Goal: Transaction & Acquisition: Purchase product/service

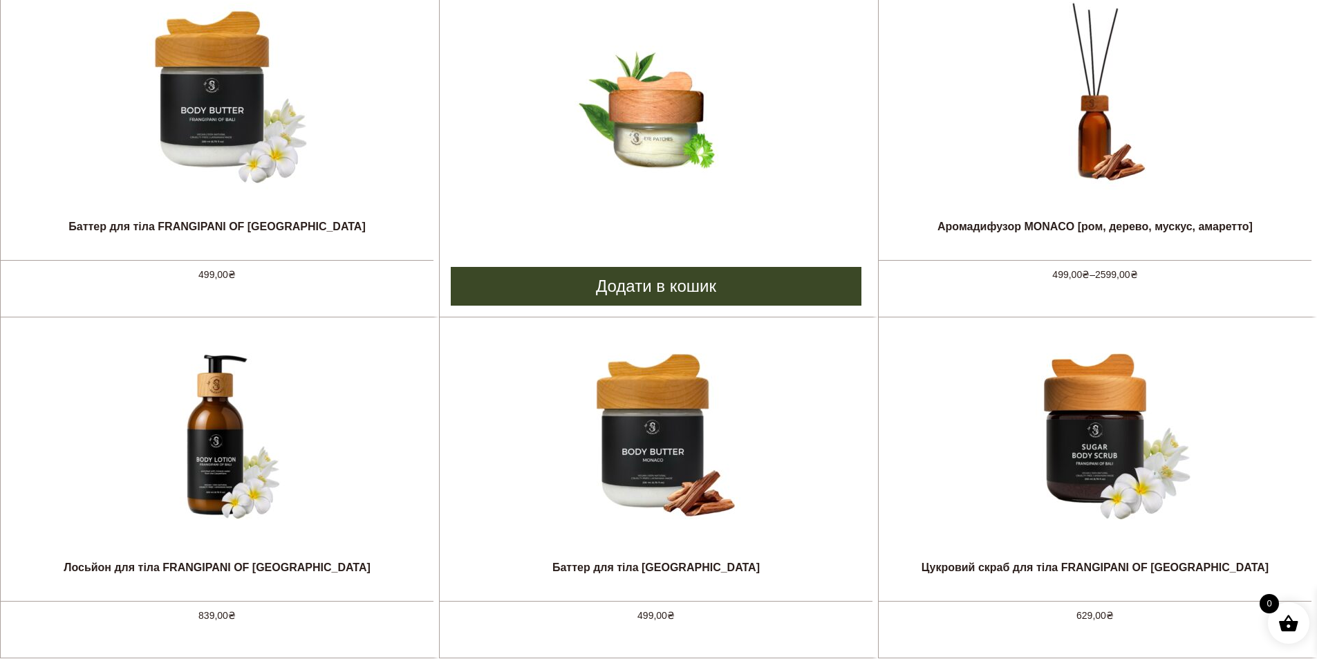
scroll to position [1106, 0]
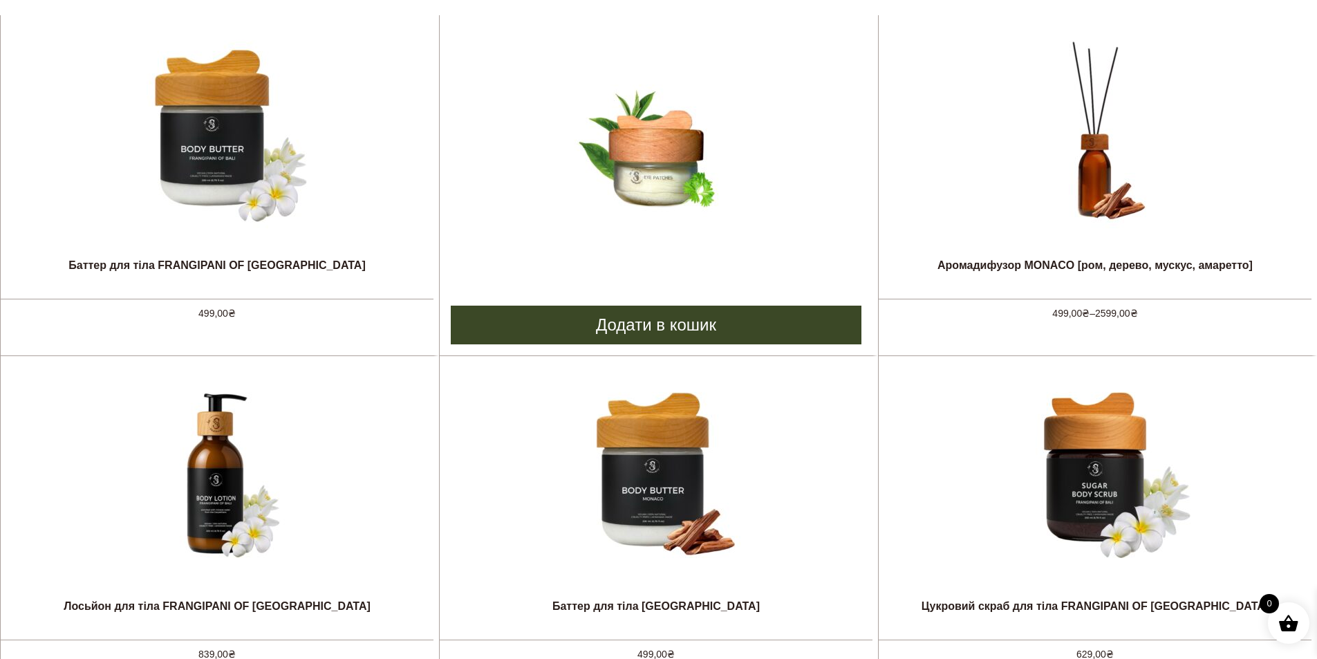
click at [649, 142] on img at bounding box center [655, 132] width 207 height 207
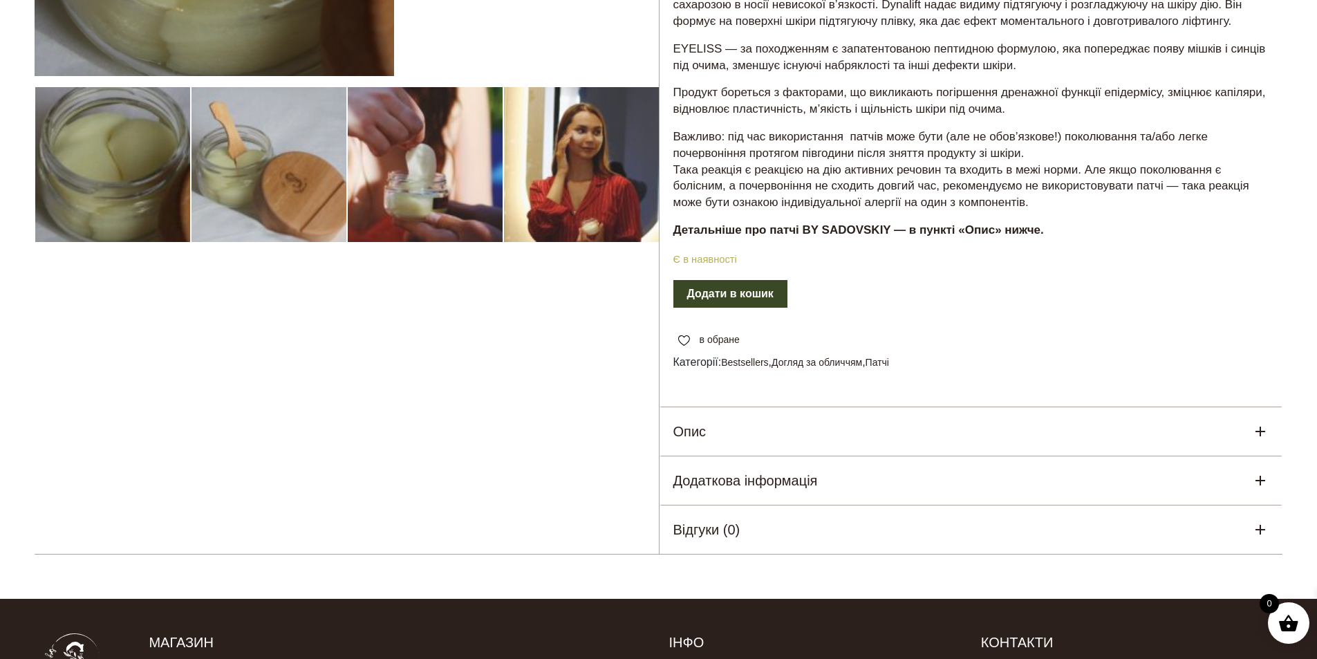
scroll to position [415, 0]
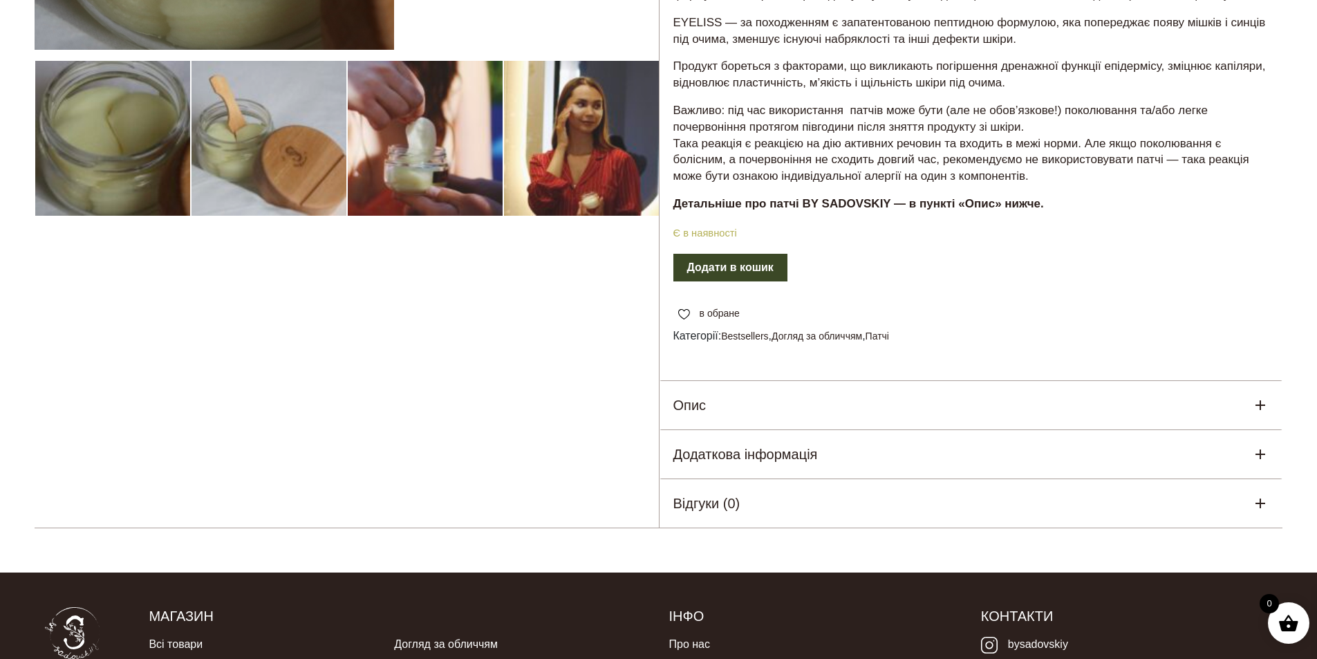
click at [715, 414] on div "Опис" at bounding box center [972, 405] width 624 height 48
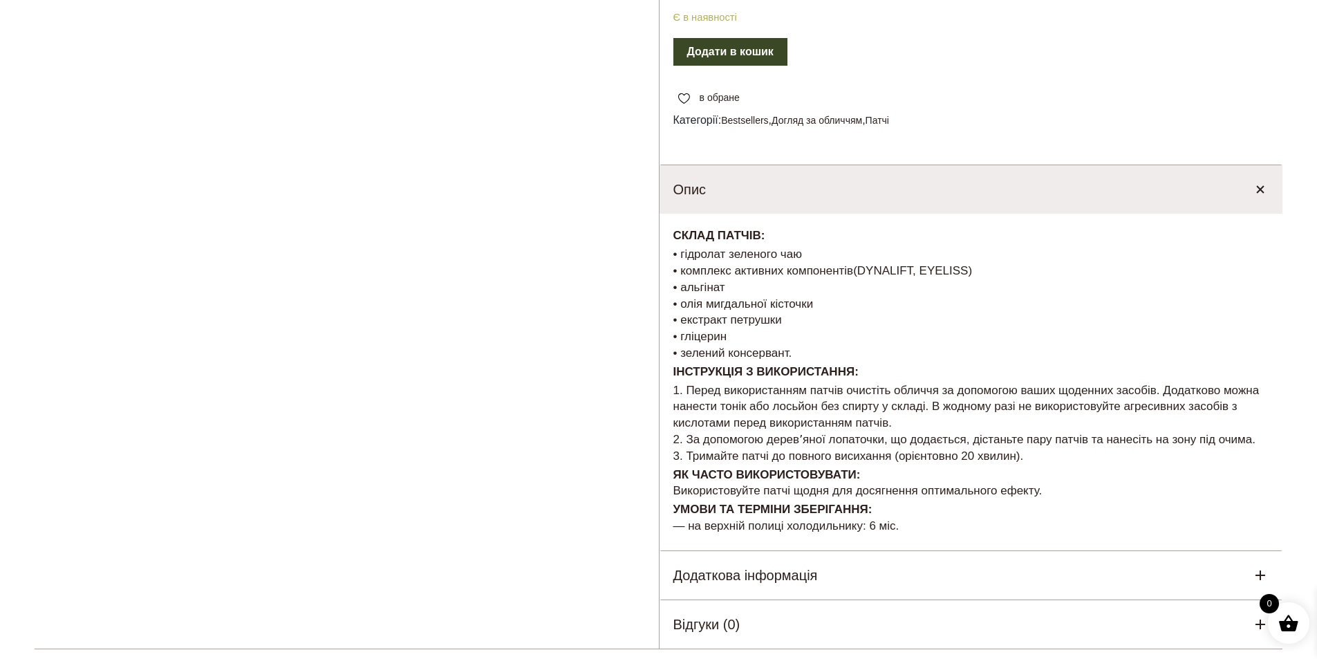
scroll to position [761, 0]
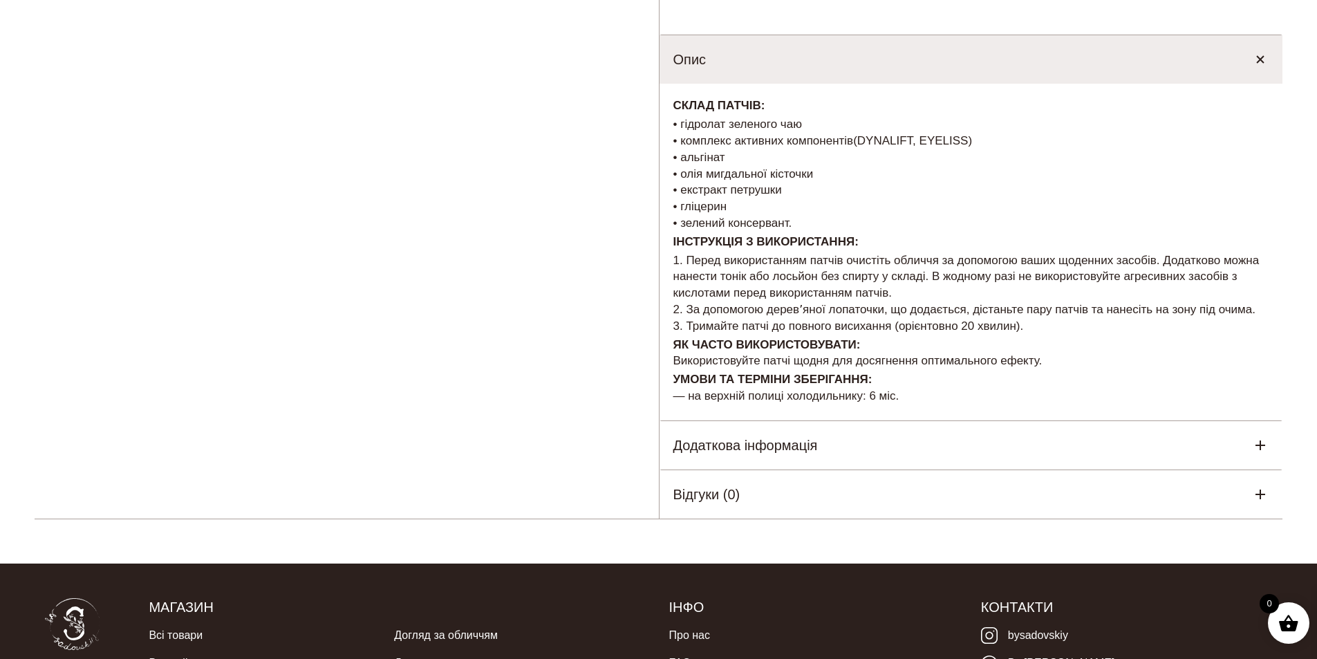
drag, startPoint x: 680, startPoint y: 389, endPoint x: 956, endPoint y: 405, distance: 276.3
click at [956, 405] on p "УМОВИ ТА ТЕРМІНИ ЗБЕРІГАННЯ: — на верхній полиці холодильнику: 6 міс." at bounding box center [971, 387] width 596 height 33
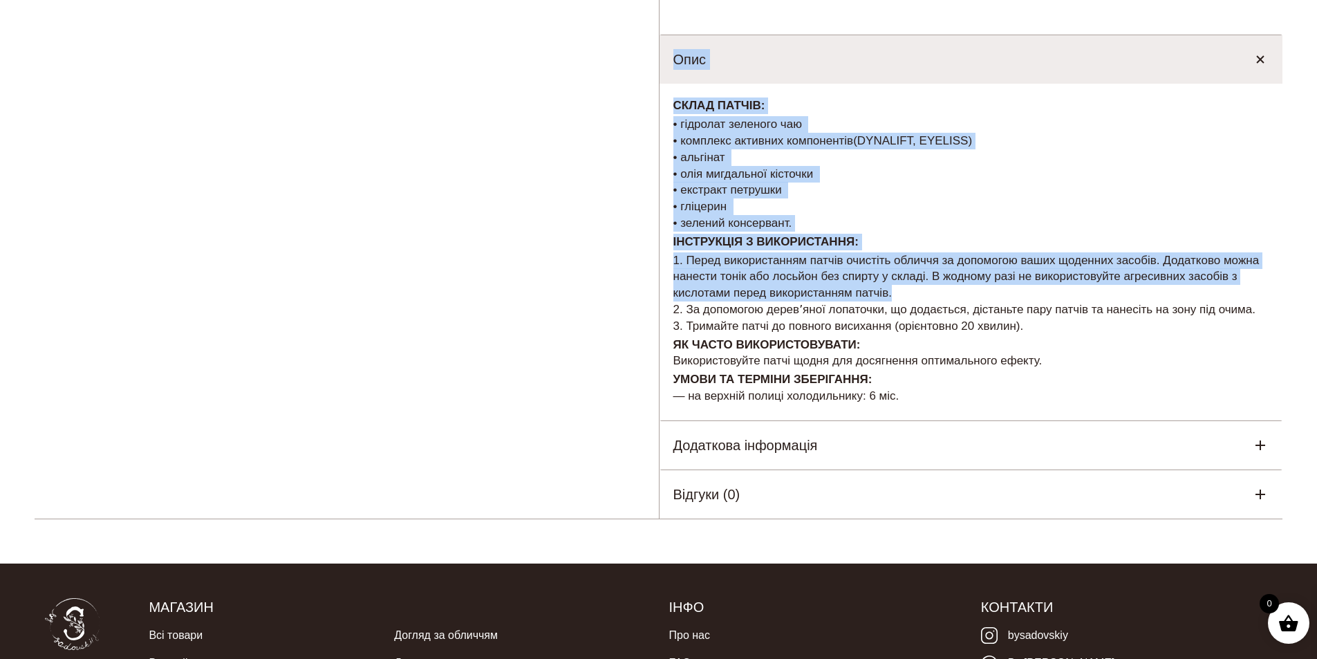
drag, startPoint x: 656, startPoint y: 308, endPoint x: 1066, endPoint y: 297, distance: 410.9
click at [1066, 297] on p "1. Перед використанням патчів очистіть обличчя за допомогою ваших щоденних засо…" at bounding box center [971, 293] width 596 height 82
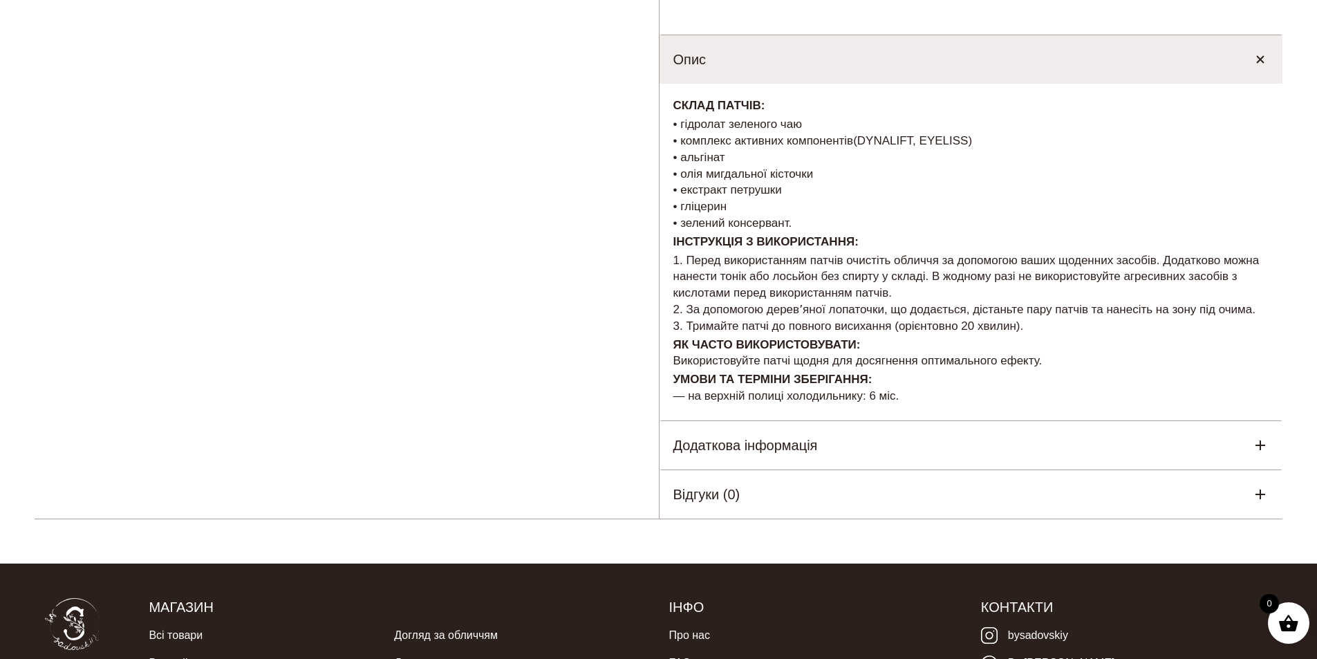
click at [790, 447] on h5 "Додаткова інформація" at bounding box center [745, 445] width 145 height 21
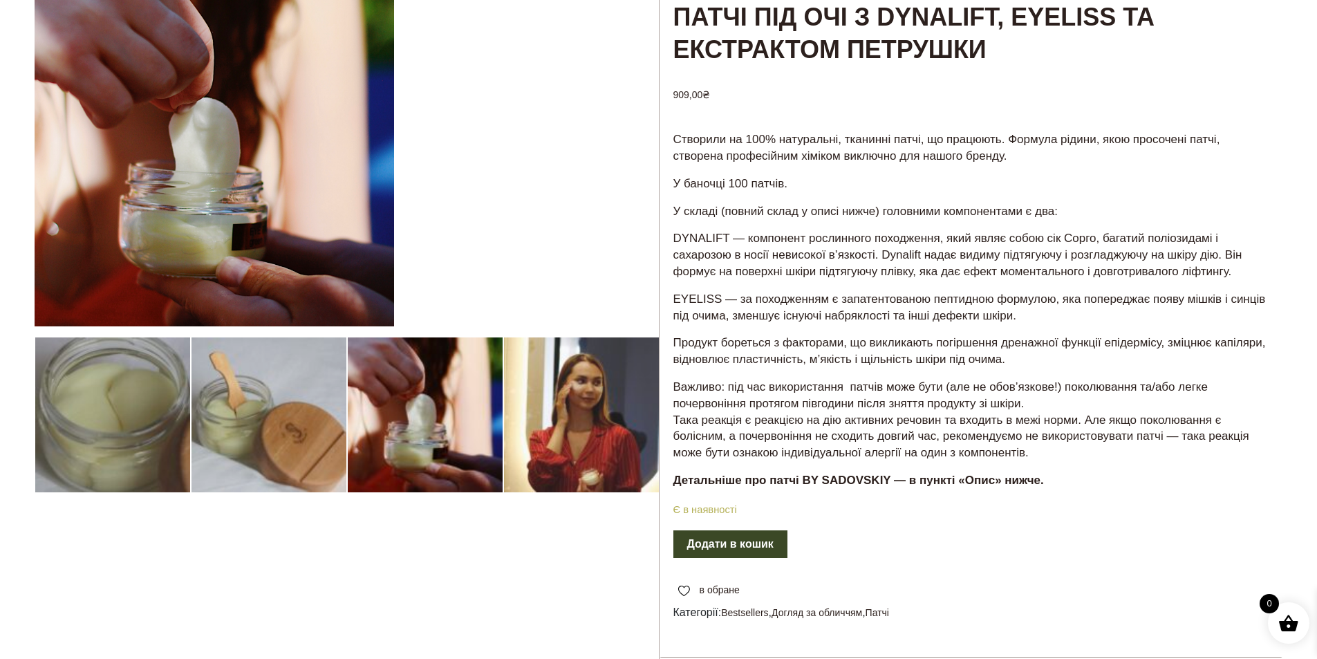
scroll to position [0, 0]
